Goal: Information Seeking & Learning: Learn about a topic

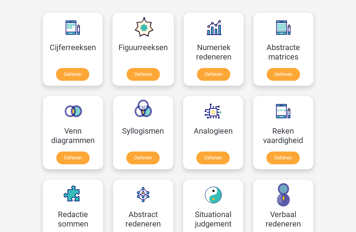
scroll to position [274, 0]
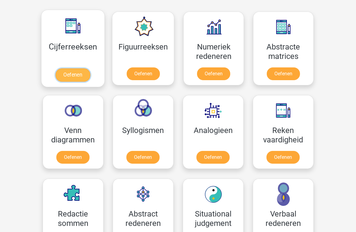
click at [79, 73] on link "Oefenen" at bounding box center [72, 74] width 35 height 13
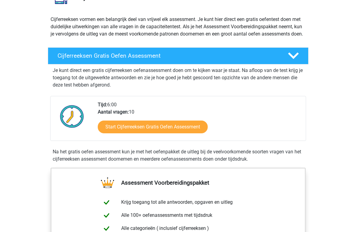
scroll to position [61, 0]
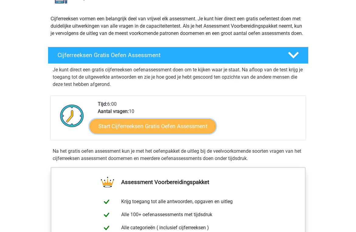
click at [155, 131] on link "Start Cijferreeksen Gratis Oefen Assessment" at bounding box center [152, 126] width 126 height 15
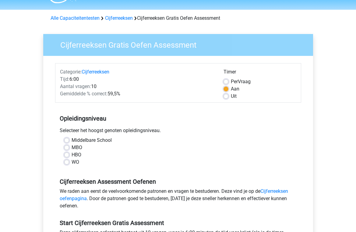
scroll to position [30, 0]
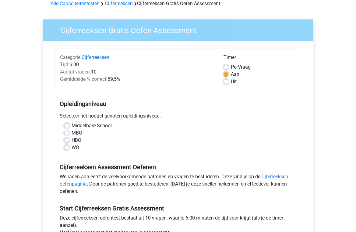
click at [76, 141] on label "HBO" at bounding box center [76, 140] width 10 height 7
click at [69, 141] on input "HBO" at bounding box center [66, 140] width 5 height 6
radio input "true"
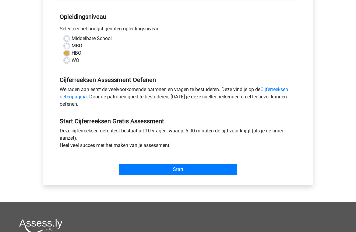
scroll to position [122, 0]
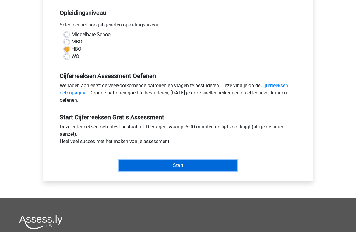
click at [187, 166] on input "Start" at bounding box center [178, 166] width 118 height 12
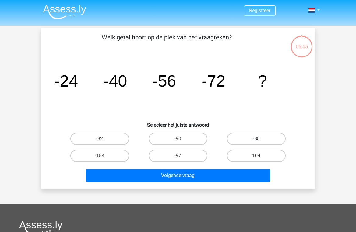
click at [269, 141] on label "-88" at bounding box center [256, 139] width 59 height 12
click at [260, 141] on input "-88" at bounding box center [258, 141] width 4 height 4
radio input "true"
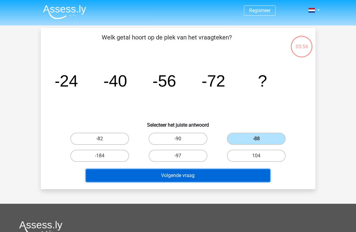
click at [205, 174] on button "Volgende vraag" at bounding box center [178, 175] width 184 height 13
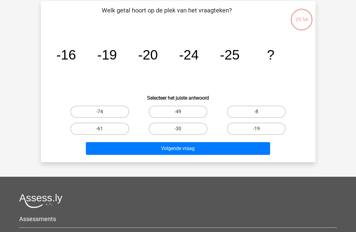
scroll to position [28, 0]
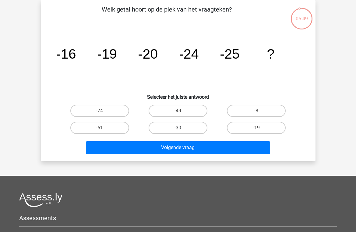
click at [170, 131] on label "-30" at bounding box center [177, 128] width 59 height 12
click at [178, 131] on input "-30" at bounding box center [180, 130] width 4 height 4
radio input "true"
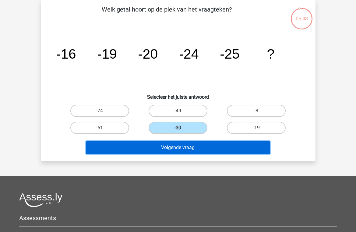
click at [173, 147] on button "Volgende vraag" at bounding box center [178, 147] width 184 height 13
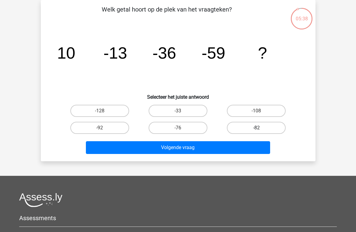
drag, startPoint x: 269, startPoint y: 129, endPoint x: 266, endPoint y: 132, distance: 4.3
click at [267, 131] on label "-82" at bounding box center [256, 128] width 59 height 12
click at [260, 131] on input "-82" at bounding box center [258, 130] width 4 height 4
radio input "true"
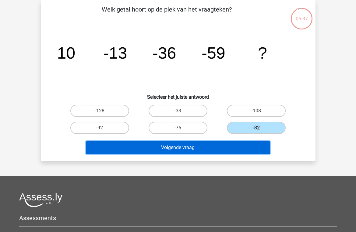
click at [237, 147] on button "Volgende vraag" at bounding box center [178, 147] width 184 height 13
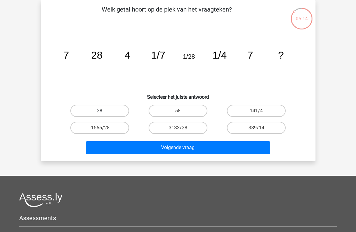
click at [112, 105] on label "28" at bounding box center [99, 111] width 59 height 12
click at [103, 111] on input "28" at bounding box center [101, 113] width 4 height 4
radio input "true"
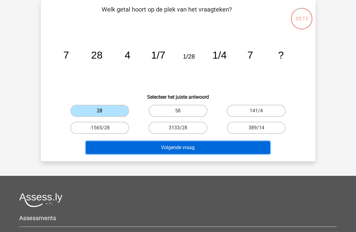
drag, startPoint x: 174, startPoint y: 145, endPoint x: 180, endPoint y: 145, distance: 6.4
click at [174, 145] on button "Volgende vraag" at bounding box center [178, 147] width 184 height 13
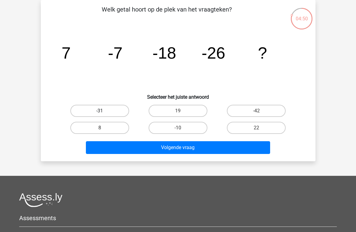
click at [99, 114] on label "-31" at bounding box center [99, 111] width 59 height 12
click at [99, 114] on input "-31" at bounding box center [101, 113] width 4 height 4
radio input "true"
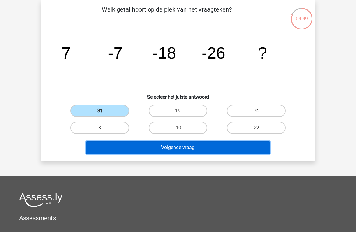
click at [167, 148] on button "Volgende vraag" at bounding box center [178, 147] width 184 height 13
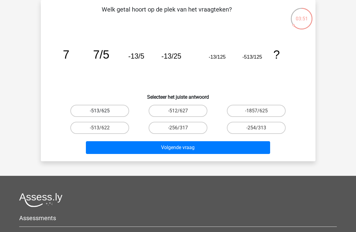
click at [111, 111] on label "-513/625" at bounding box center [99, 111] width 59 height 12
click at [103, 111] on input "-513/625" at bounding box center [101, 113] width 4 height 4
radio input "true"
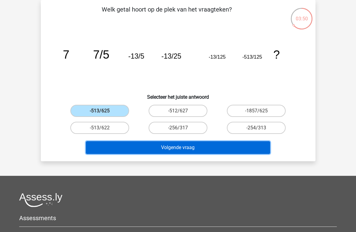
click at [177, 146] on button "Volgende vraag" at bounding box center [178, 147] width 184 height 13
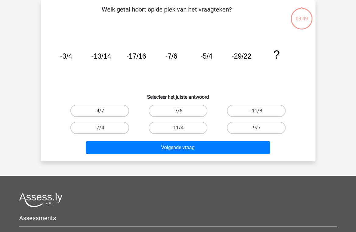
scroll to position [0, 0]
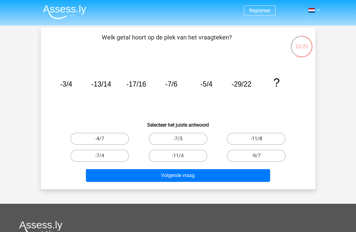
click at [253, 141] on label "-11/8" at bounding box center [256, 139] width 59 height 12
click at [256, 141] on input "-11/8" at bounding box center [258, 141] width 4 height 4
radio input "true"
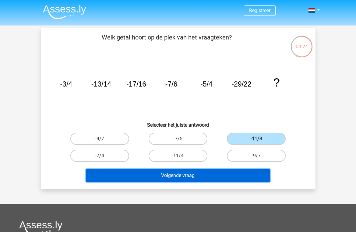
click at [206, 172] on button "Volgende vraag" at bounding box center [178, 175] width 184 height 13
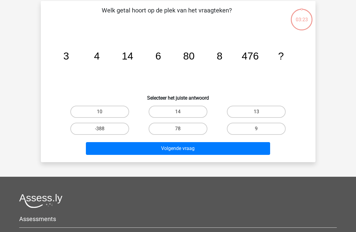
scroll to position [28, 0]
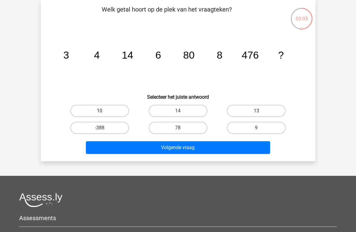
click at [106, 114] on label "10" at bounding box center [99, 111] width 59 height 12
click at [103, 114] on input "10" at bounding box center [101, 113] width 4 height 4
radio input "true"
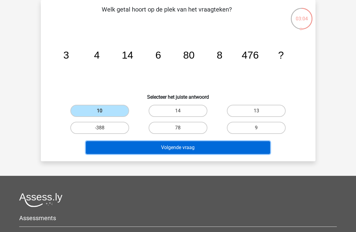
click at [168, 151] on button "Volgende vraag" at bounding box center [178, 147] width 184 height 13
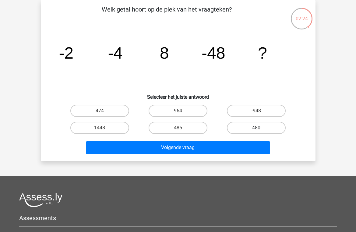
click at [259, 127] on label "480" at bounding box center [256, 128] width 59 height 12
click at [259, 128] on input "480" at bounding box center [258, 130] width 4 height 4
radio input "true"
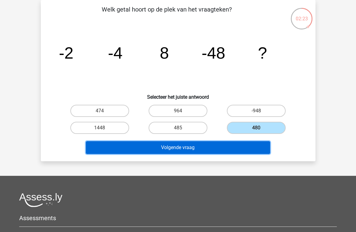
click at [209, 152] on button "Volgende vraag" at bounding box center [178, 147] width 184 height 13
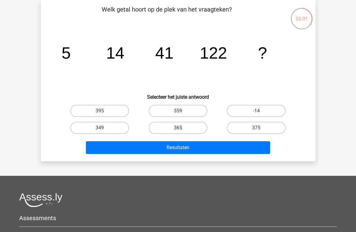
click at [189, 125] on label "365" at bounding box center [177, 128] width 59 height 12
click at [182, 128] on input "365" at bounding box center [180, 130] width 4 height 4
radio input "true"
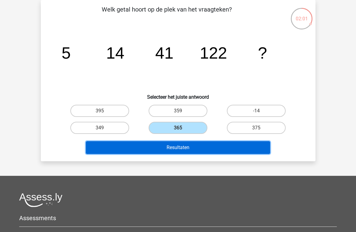
click at [196, 150] on button "Resultaten" at bounding box center [178, 147] width 184 height 13
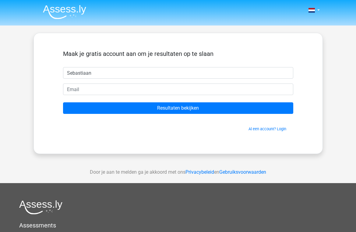
type input "Sebastiaan"
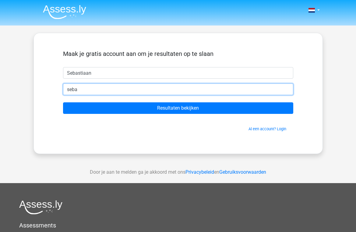
type input "[EMAIL_ADDRESS][DOMAIN_NAME]"
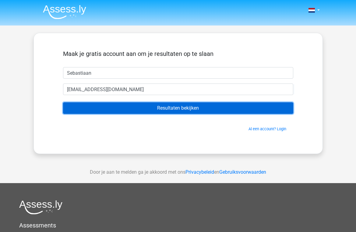
click at [175, 111] on input "Resultaten bekijken" at bounding box center [178, 109] width 230 height 12
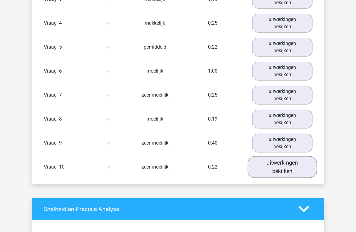
scroll to position [608, 0]
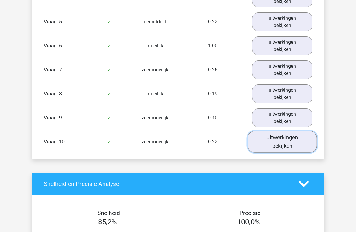
click at [287, 146] on link "uitwerkingen bekijken" at bounding box center [281, 142] width 69 height 22
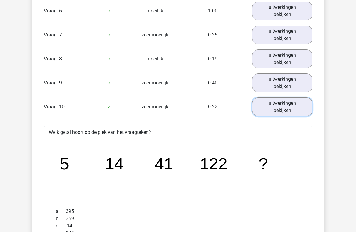
scroll to position [639, 0]
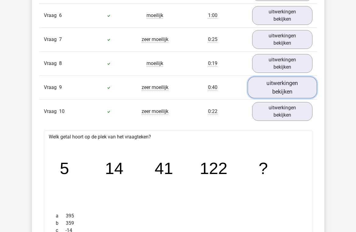
click at [296, 88] on link "uitwerkingen bekijken" at bounding box center [281, 88] width 69 height 22
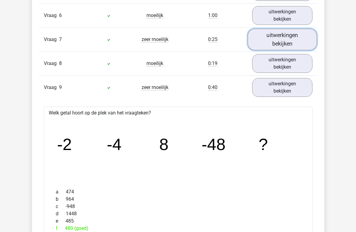
click at [280, 30] on link "uitwerkingen bekijken" at bounding box center [281, 40] width 69 height 22
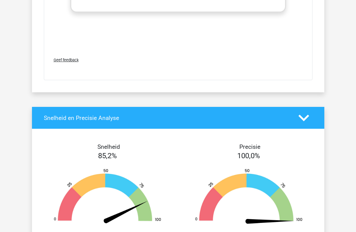
scroll to position [1662, 0]
